Goal: Information Seeking & Learning: Learn about a topic

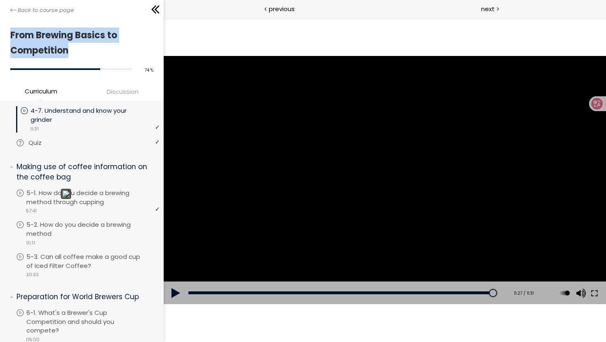
scroll to position [787, 0]
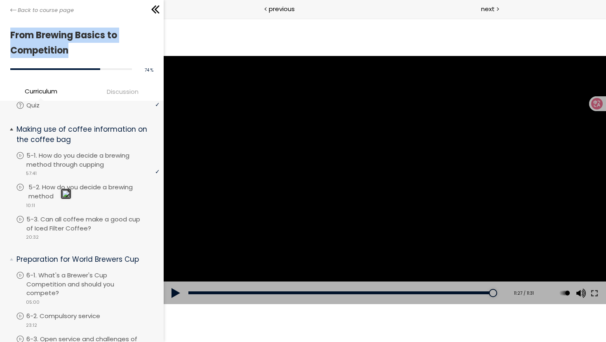
click at [106, 190] on p "5-2. How do you decide a brewing method" at bounding box center [94, 192] width 133 height 18
click at [86, 223] on p "5-3. Can all coffee make a good cup of Iced Filter Coffee?" at bounding box center [94, 224] width 133 height 18
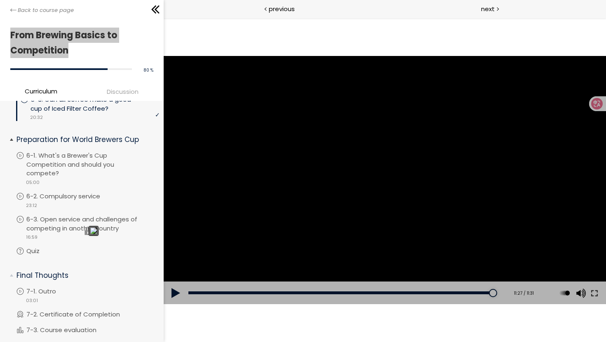
scroll to position [925, 0]
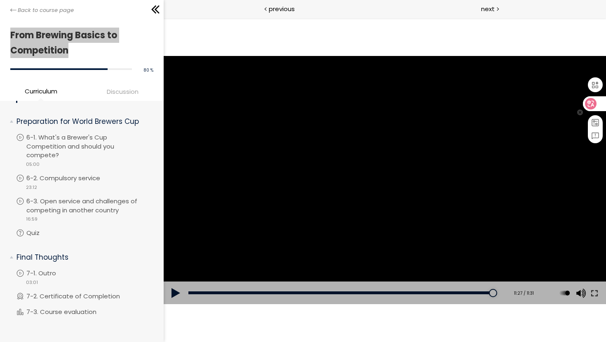
click at [597, 105] on div at bounding box center [594, 103] width 22 height 15
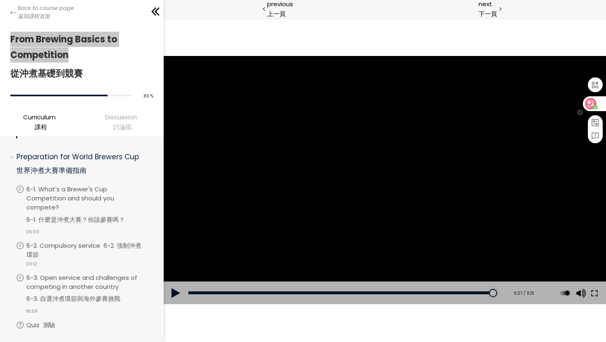
click at [596, 106] on circle at bounding box center [595, 107] width 5 height 5
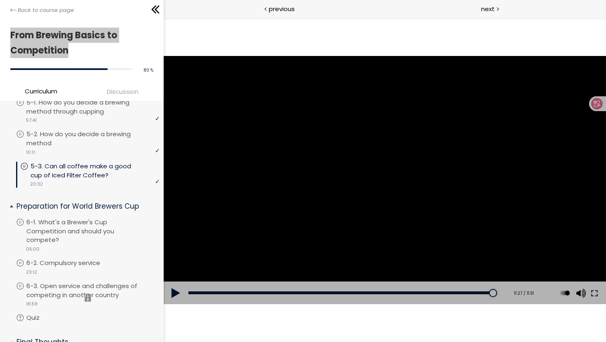
scroll to position [843, 0]
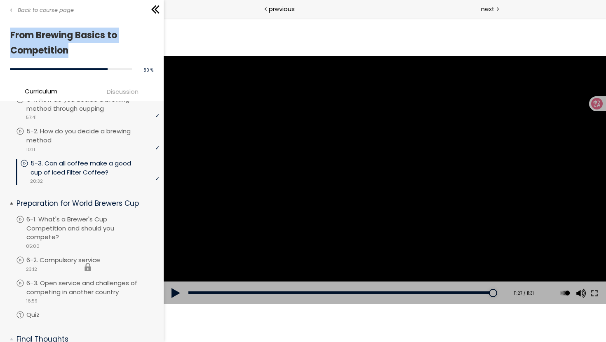
click at [69, 257] on li "You have to complete unit (6-2. Compulsory service) in order to continue. 6-2. …" at bounding box center [87, 267] width 143 height 23
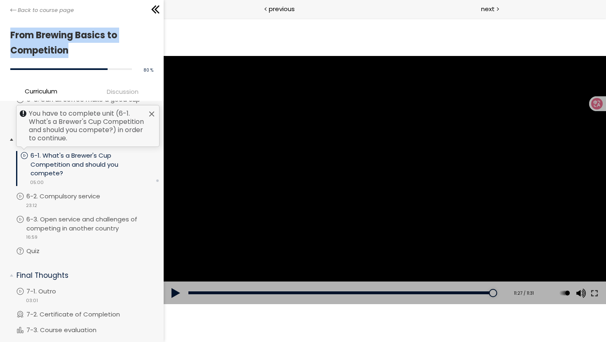
scroll to position [903, 0]
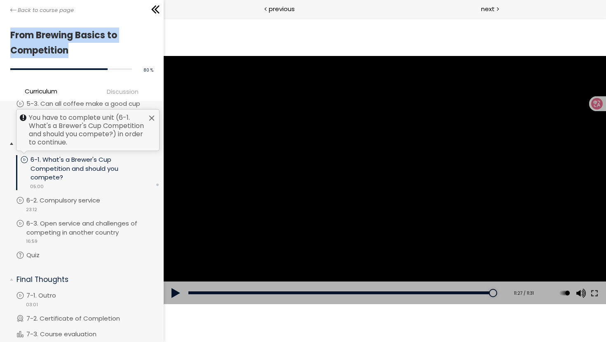
click at [148, 115] on div at bounding box center [151, 118] width 7 height 7
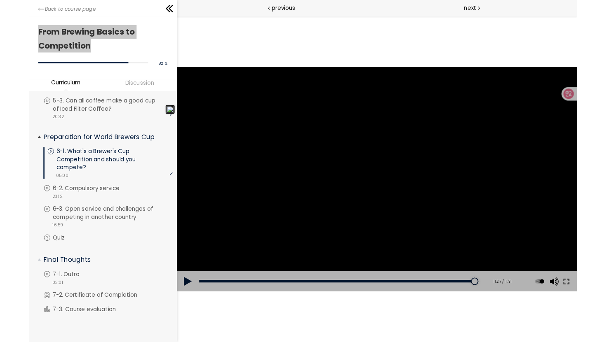
scroll to position [889, 0]
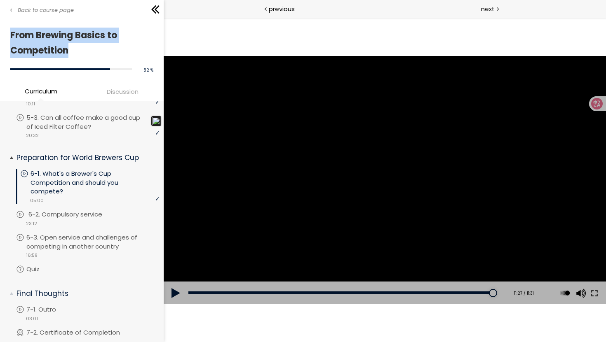
click at [94, 211] on p "6-2. Compulsory service" at bounding box center [73, 214] width 90 height 9
